Goal: Check status: Check status

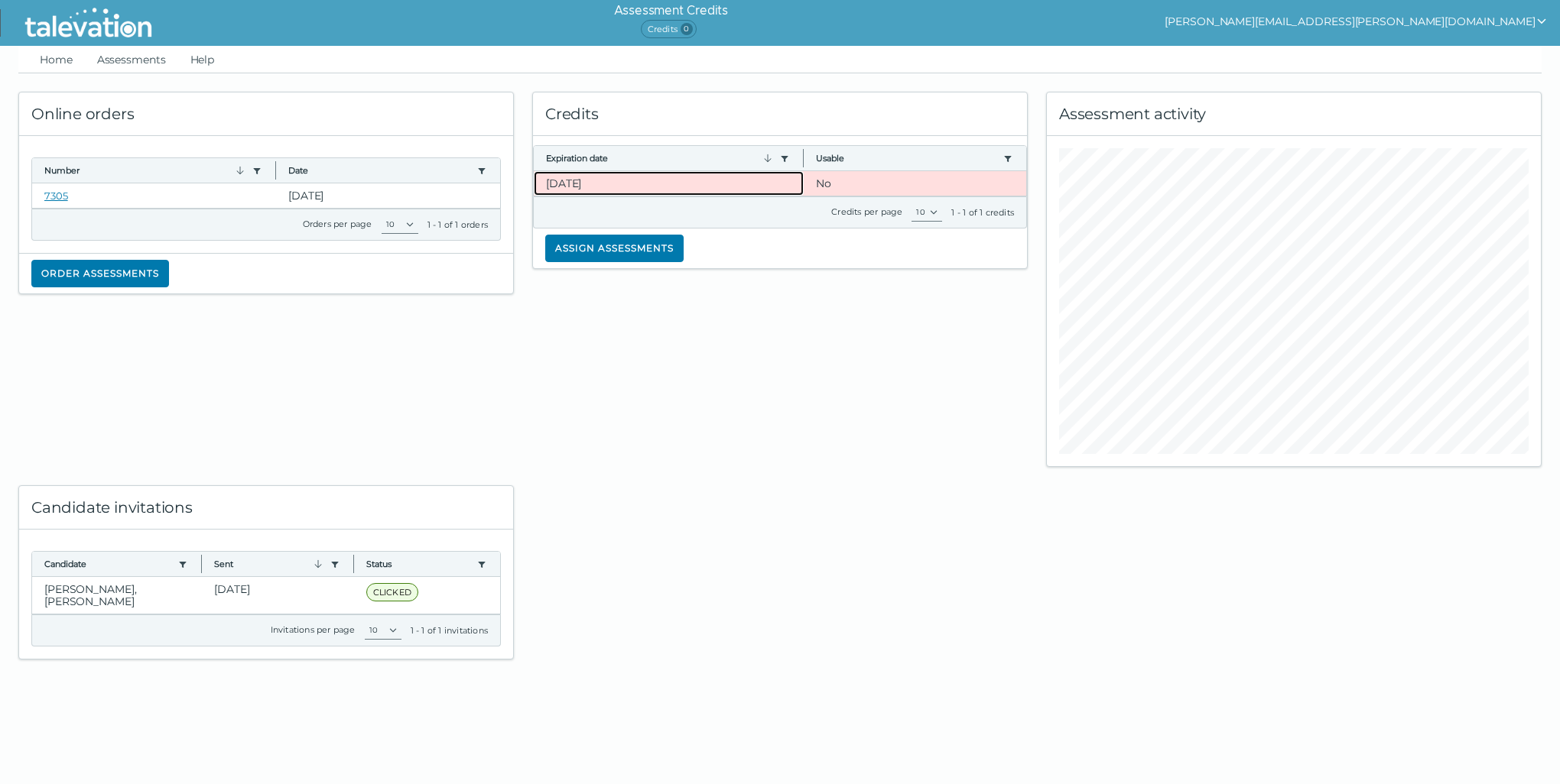
click at [601, 182] on clr-dg-cell "[DATE]" at bounding box center [668, 183] width 270 height 24
drag, startPoint x: 135, startPoint y: 59, endPoint x: 143, endPoint y: 60, distance: 8.1
click at [135, 58] on link "Assessments" at bounding box center [131, 60] width 75 height 28
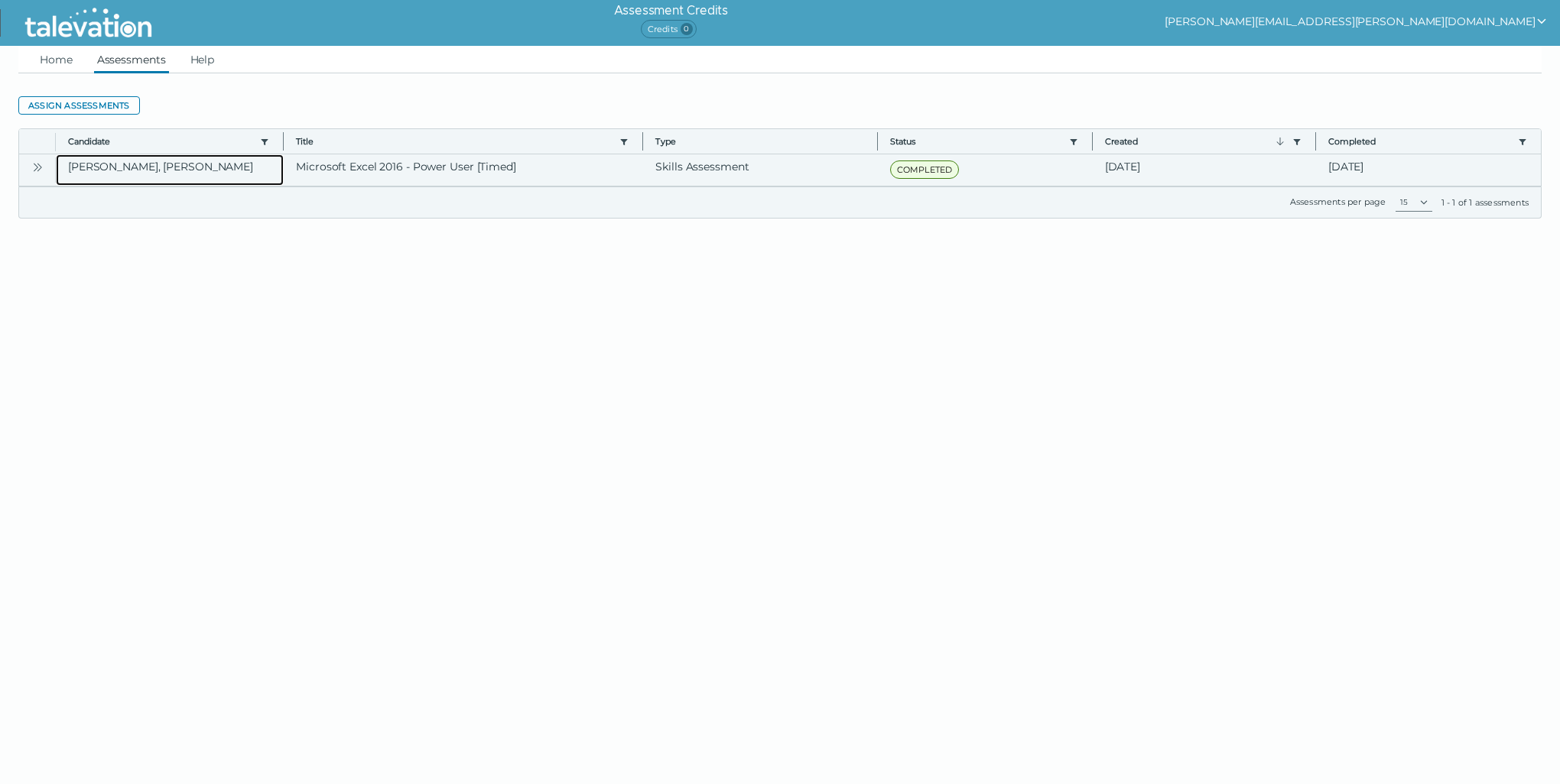
drag, startPoint x: 216, startPoint y: 161, endPoint x: 287, endPoint y: 169, distance: 71.4
click at [217, 161] on clr-dg-cell "[PERSON_NAME], [PERSON_NAME]" at bounding box center [169, 170] width 228 height 31
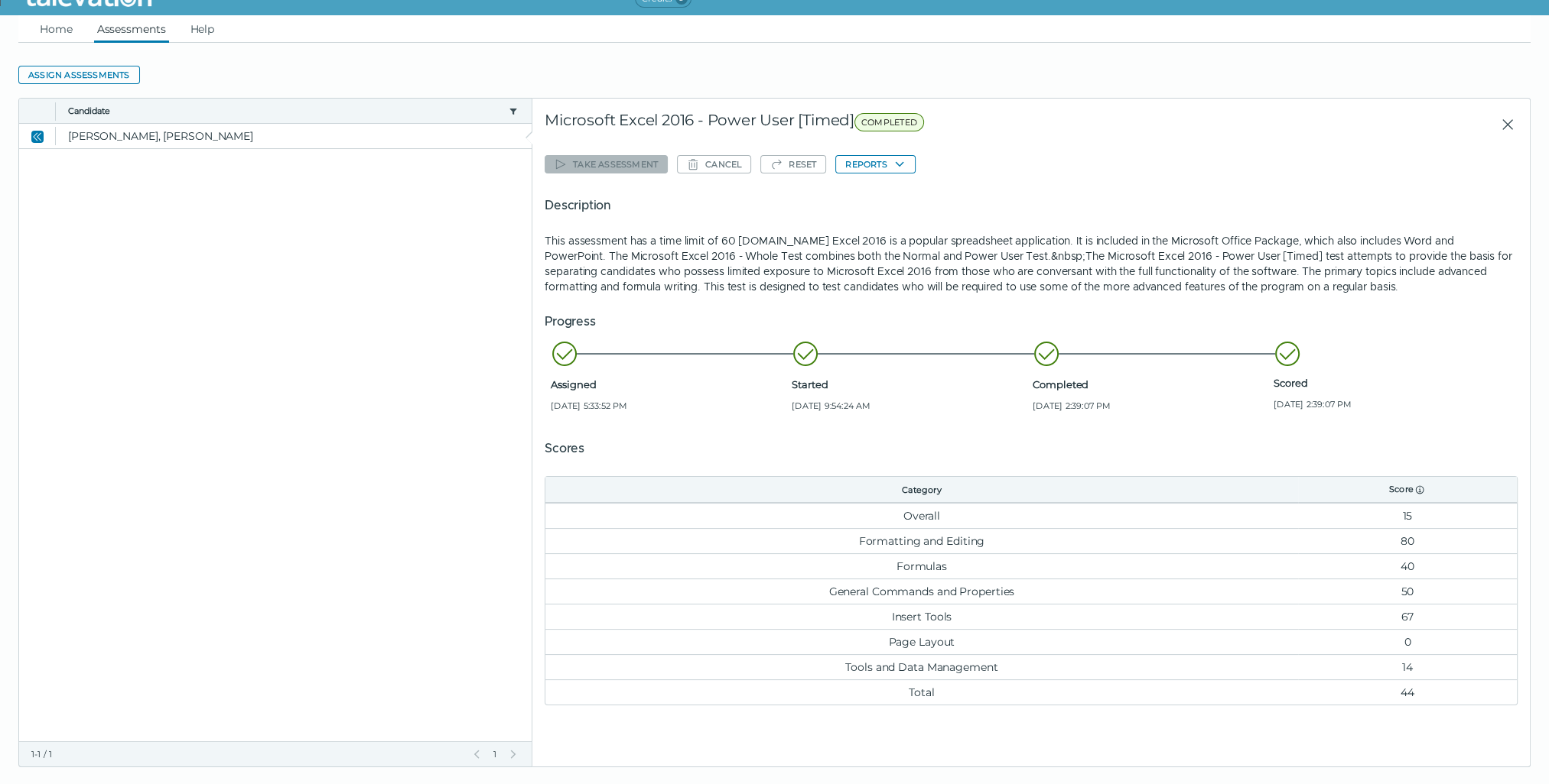
scroll to position [48, 0]
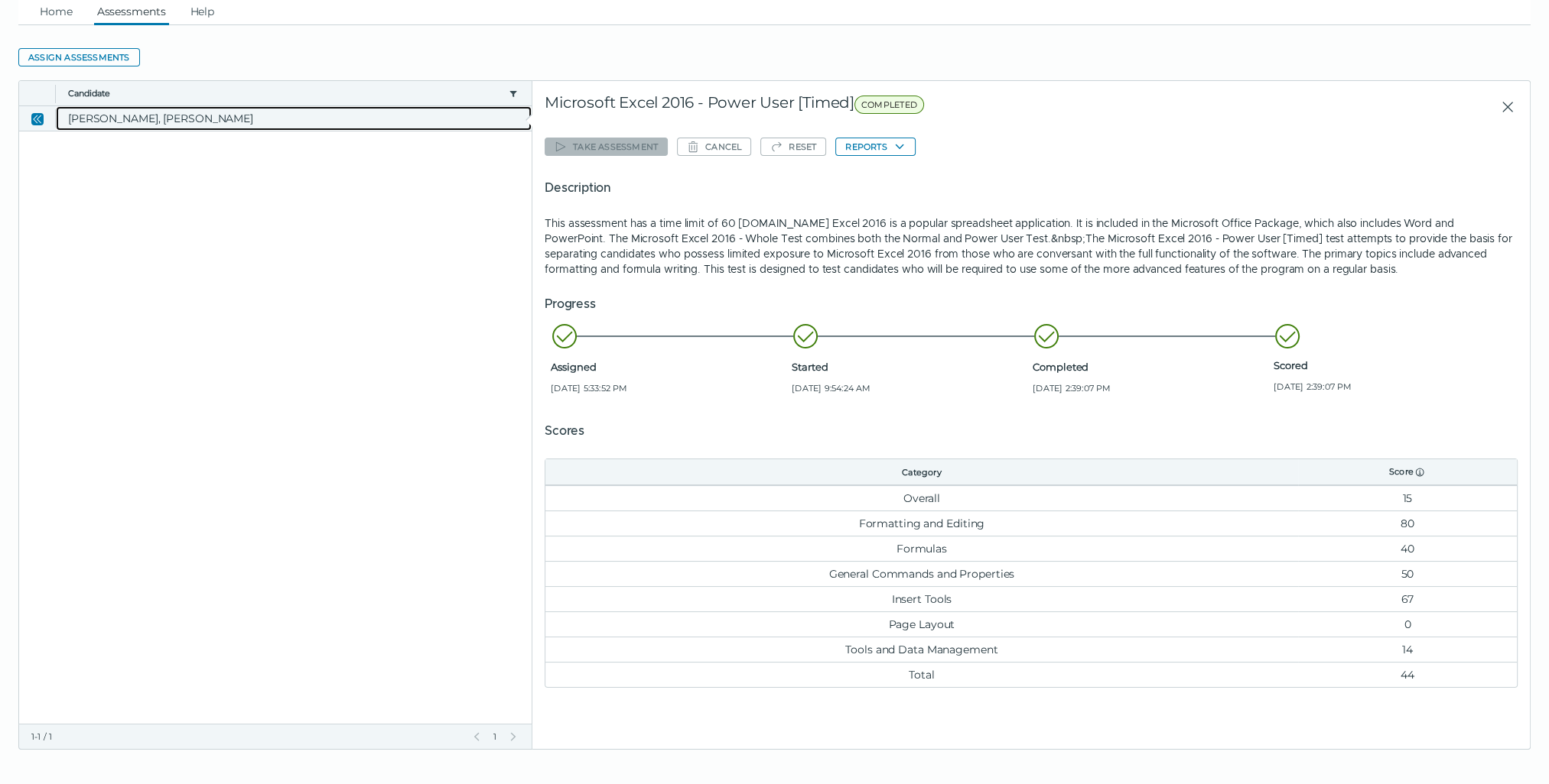
click at [171, 119] on clr-dg-cell "[PERSON_NAME], [PERSON_NAME]" at bounding box center [294, 118] width 476 height 24
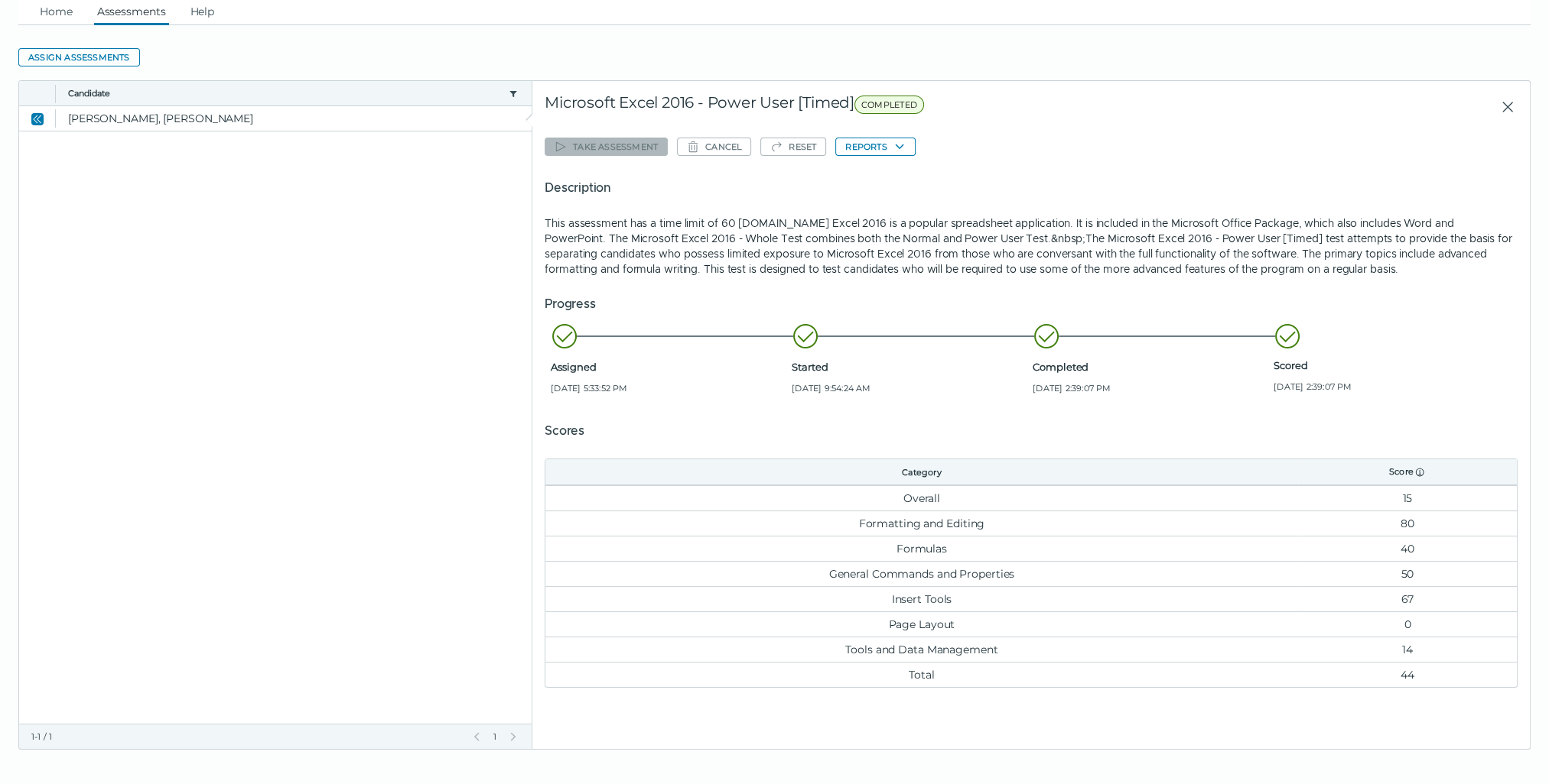
click at [827, 331] on li "Started [DATE] 9:54:24 AM" at bounding box center [909, 358] width 235 height 72
click at [904, 499] on td "Overall" at bounding box center [921, 497] width 751 height 25
click at [905, 143] on button "Reports" at bounding box center [875, 146] width 80 height 18
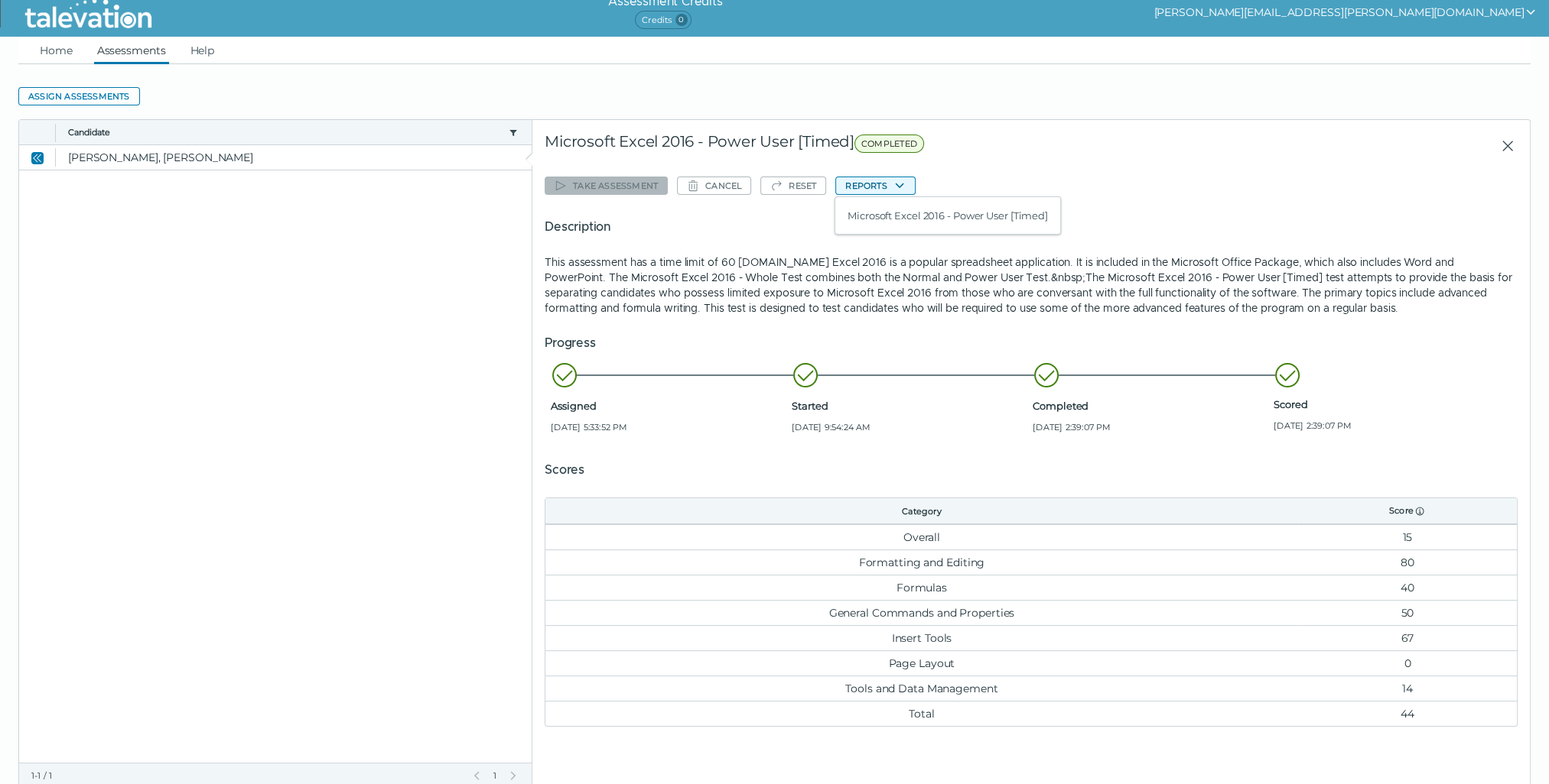
scroll to position [0, 0]
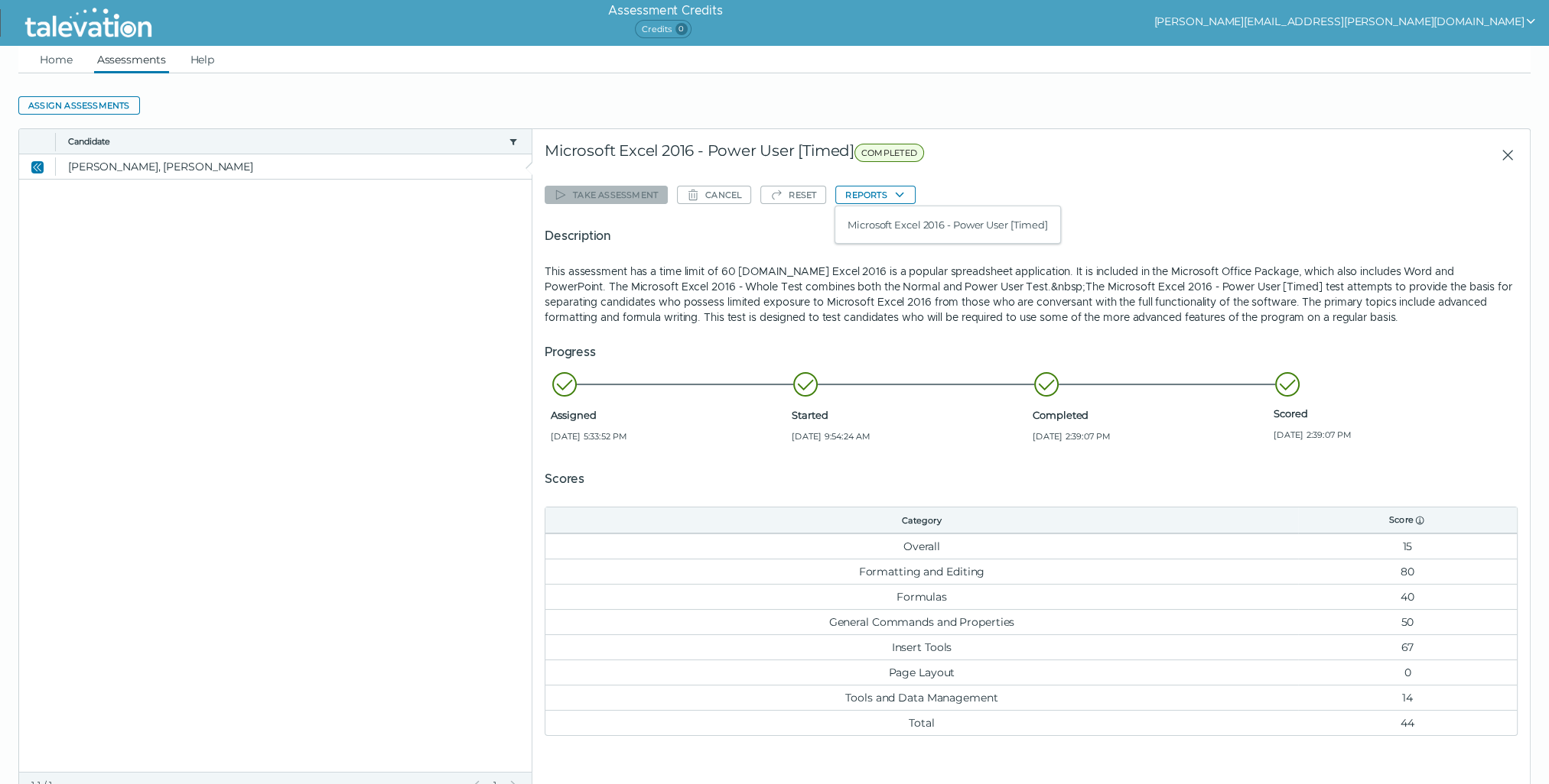
click at [1029, 163] on div "Microsoft Excel 2016 - Power User [Timed] COMPLETED" at bounding box center [877, 155] width 665 height 28
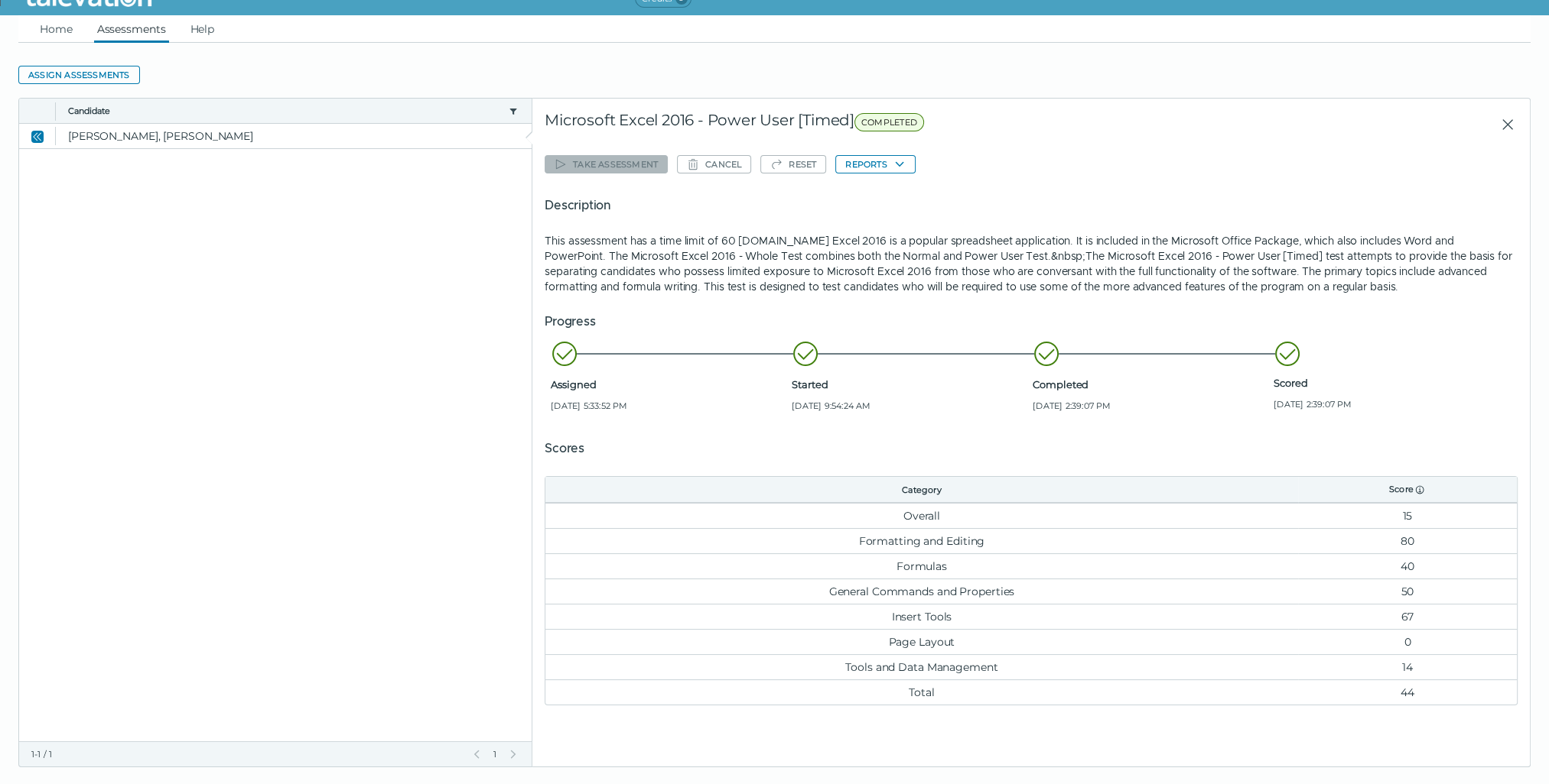
scroll to position [48, 0]
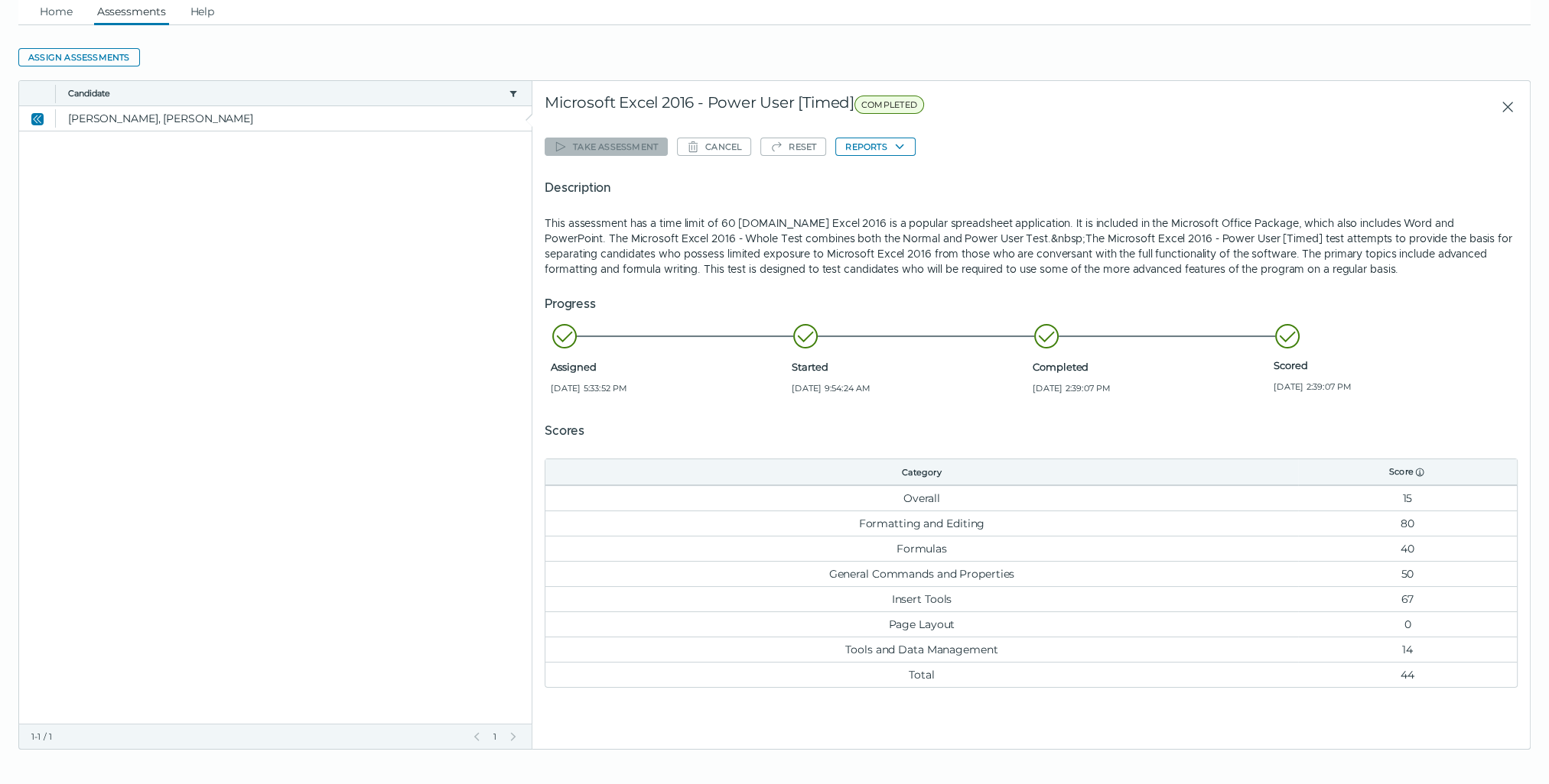
click at [901, 527] on td "Formatting and Editing" at bounding box center [921, 523] width 751 height 25
